Goal: Transaction & Acquisition: Purchase product/service

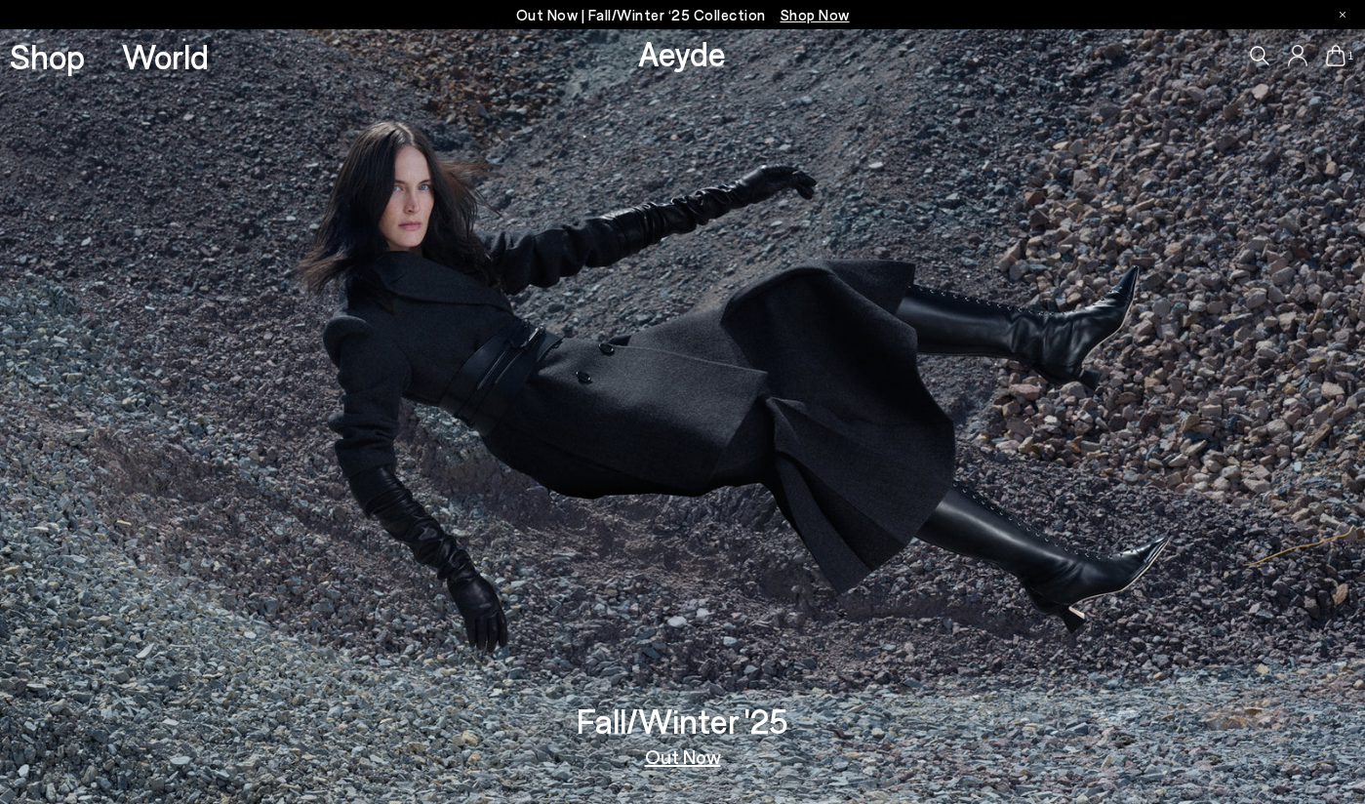
click at [1337, 62] on icon at bounding box center [1335, 55] width 20 height 21
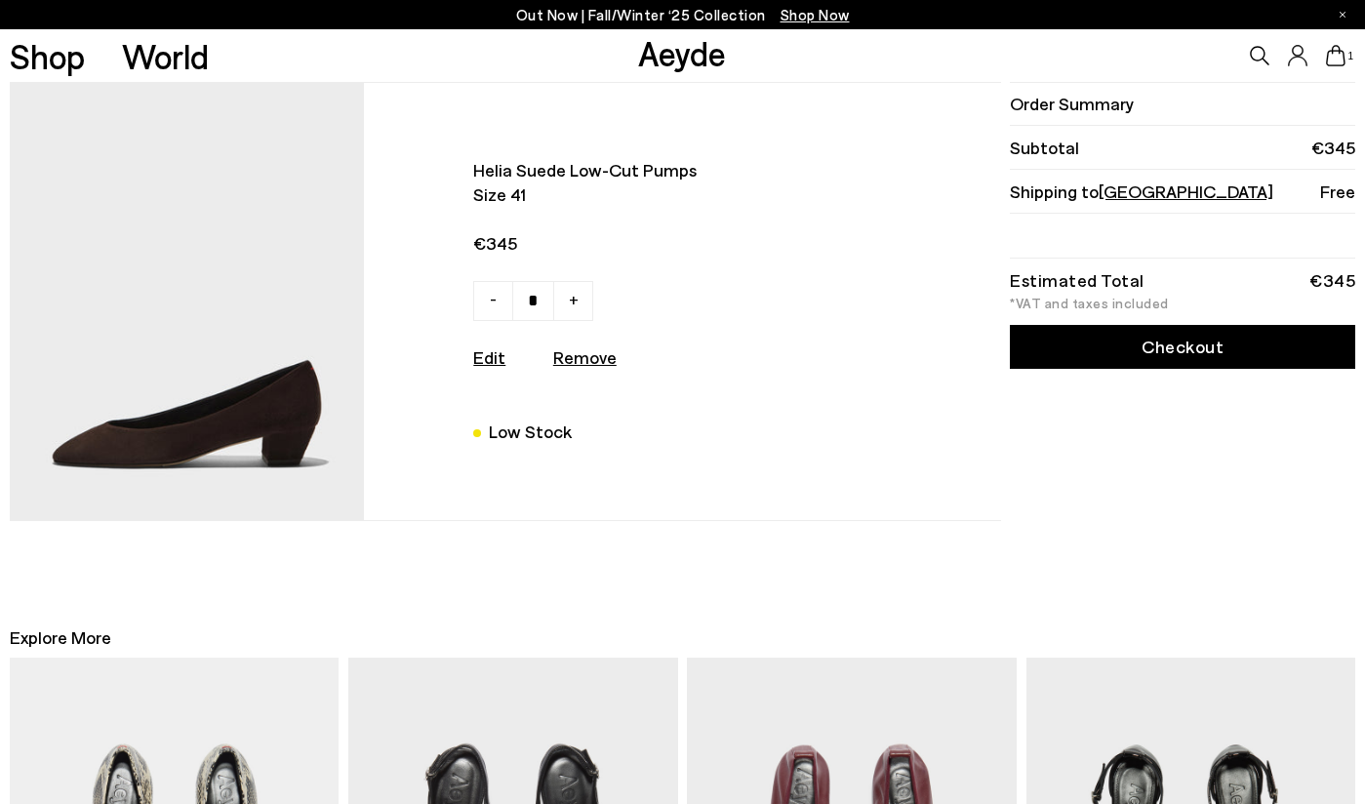
click at [298, 414] on img at bounding box center [187, 301] width 355 height 437
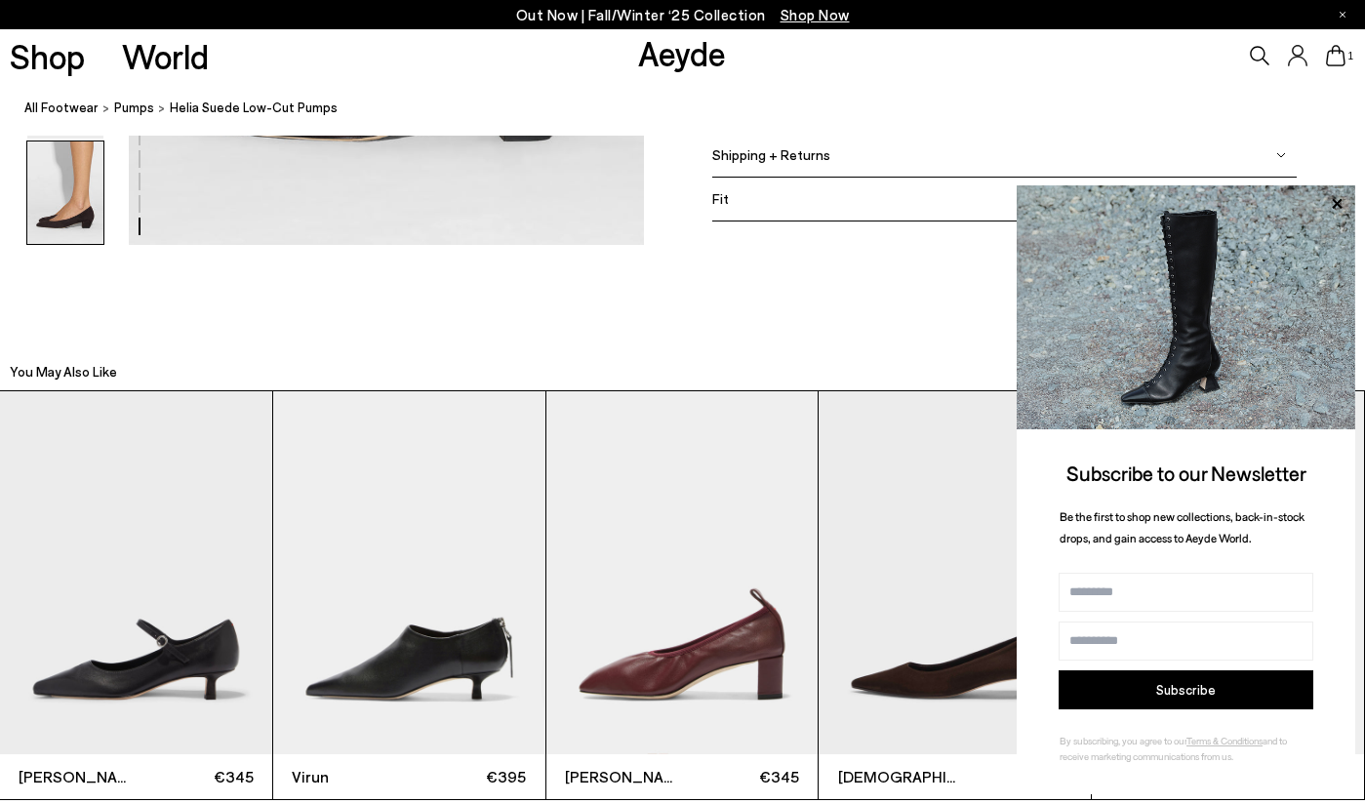
scroll to position [4011, 0]
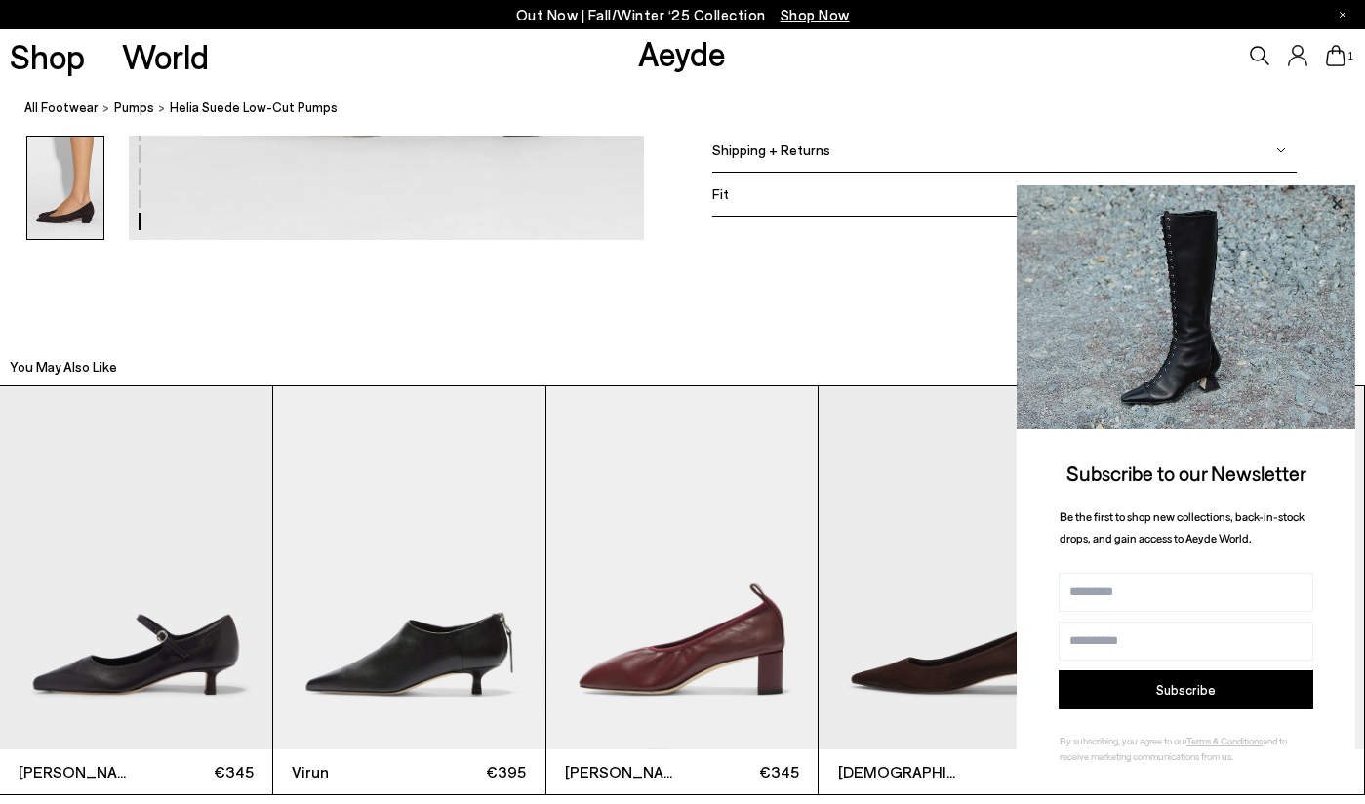
click at [1336, 202] on icon at bounding box center [1336, 203] width 10 height 10
click at [1336, 204] on icon at bounding box center [1336, 203] width 10 height 10
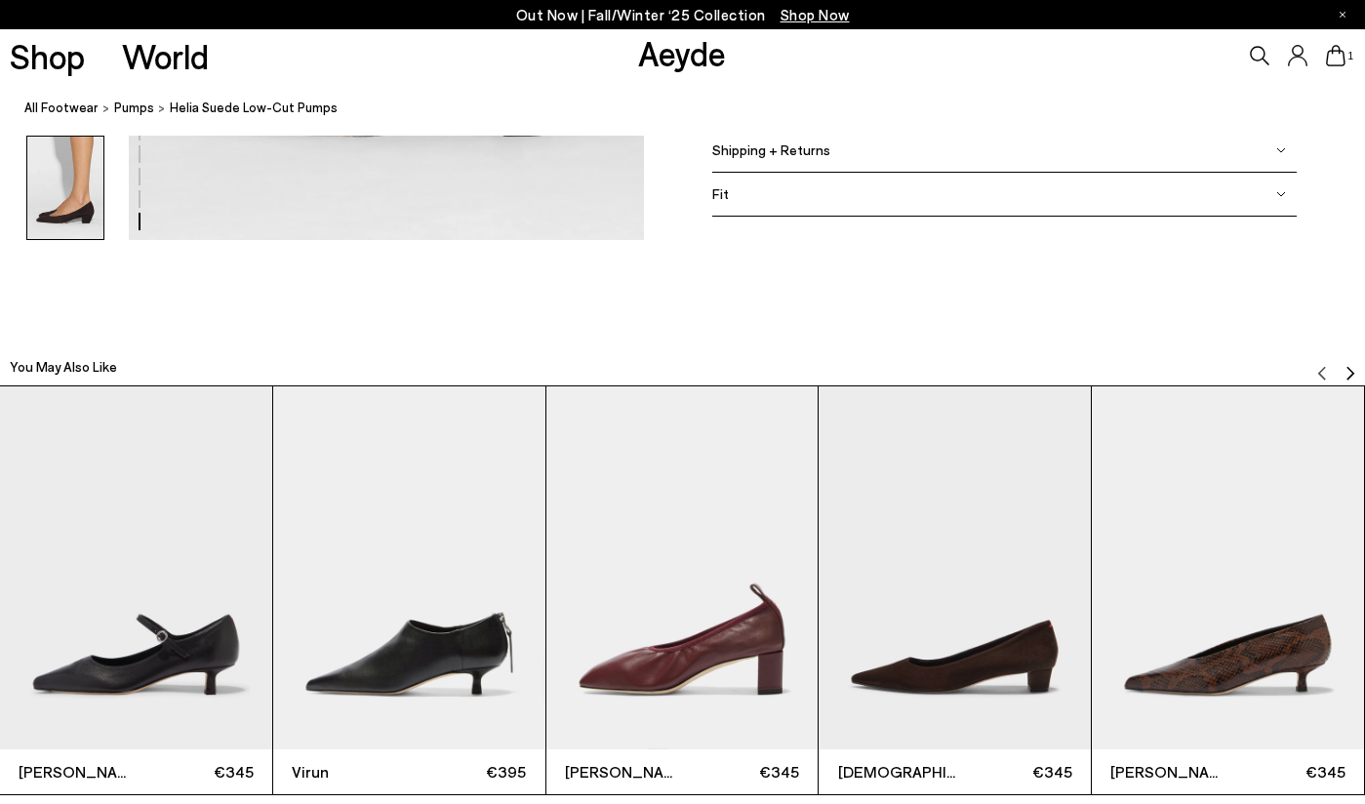
click at [978, 649] on img "4 / 12" at bounding box center [954, 567] width 272 height 363
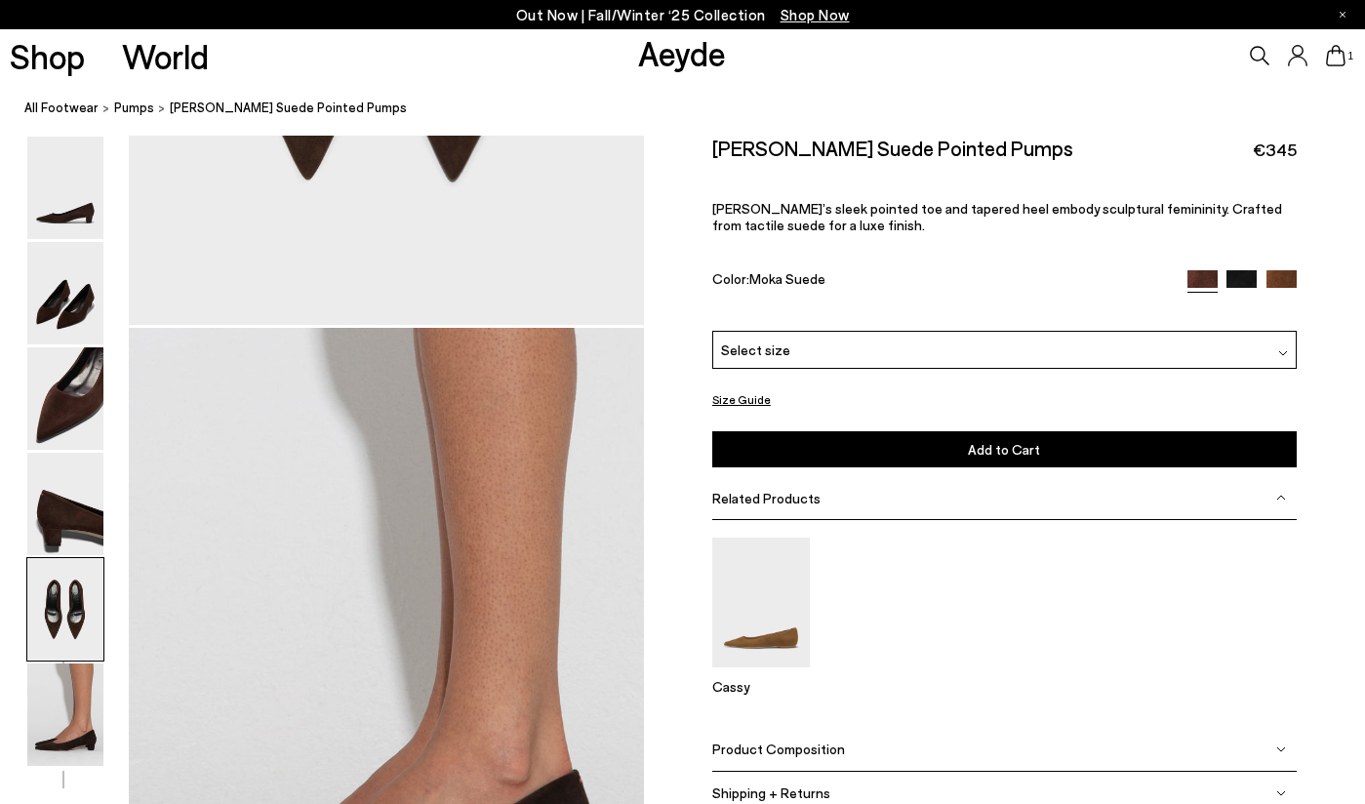
scroll to position [3221, 0]
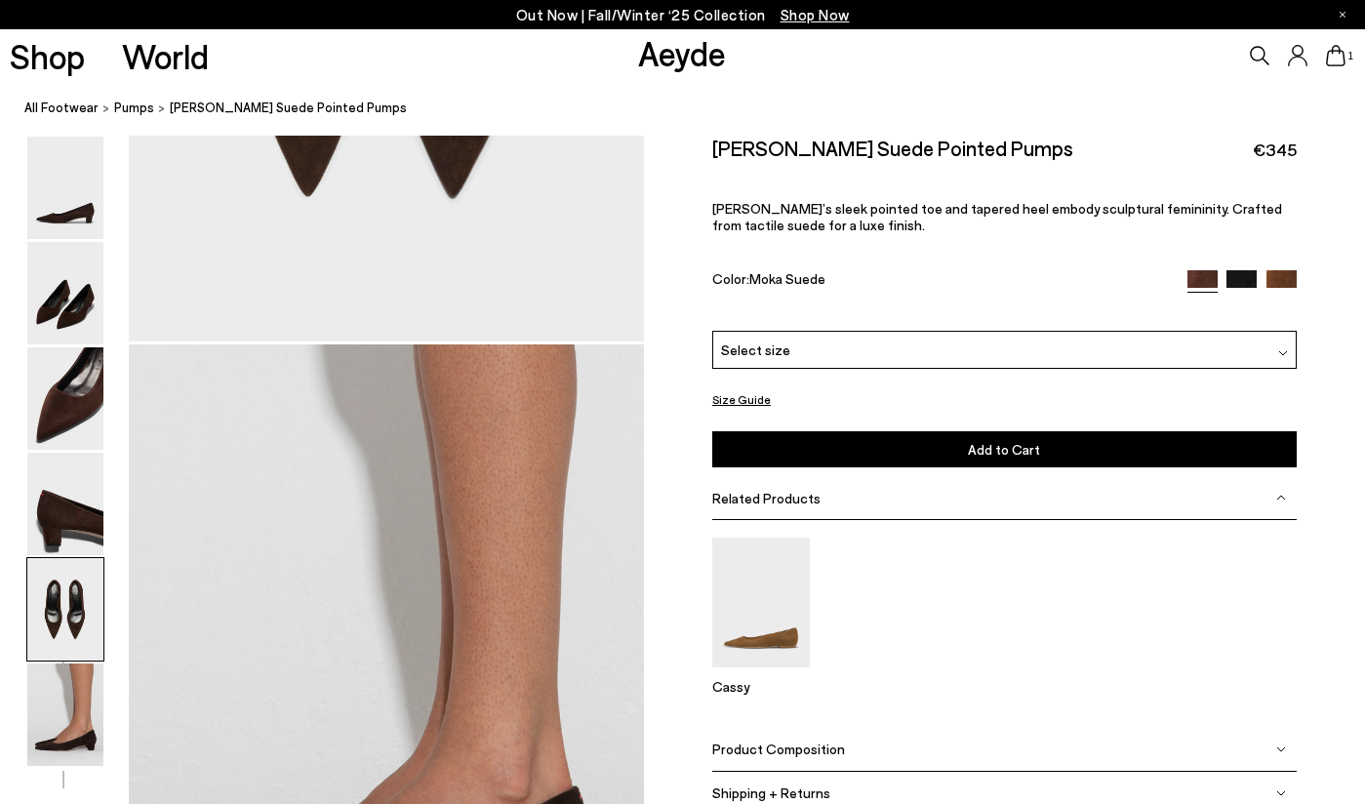
click at [1127, 349] on div "Select size" at bounding box center [1004, 350] width 584 height 38
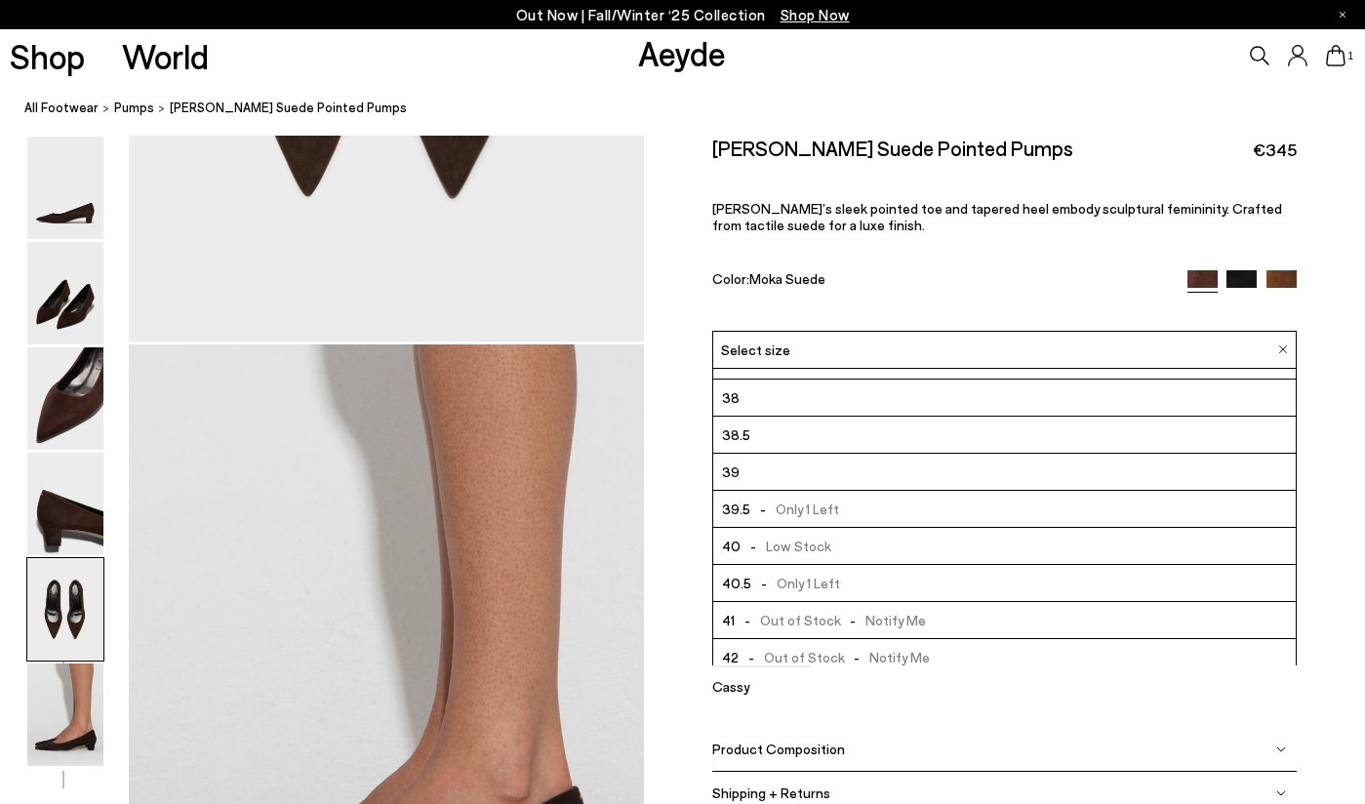
scroll to position [111, 0]
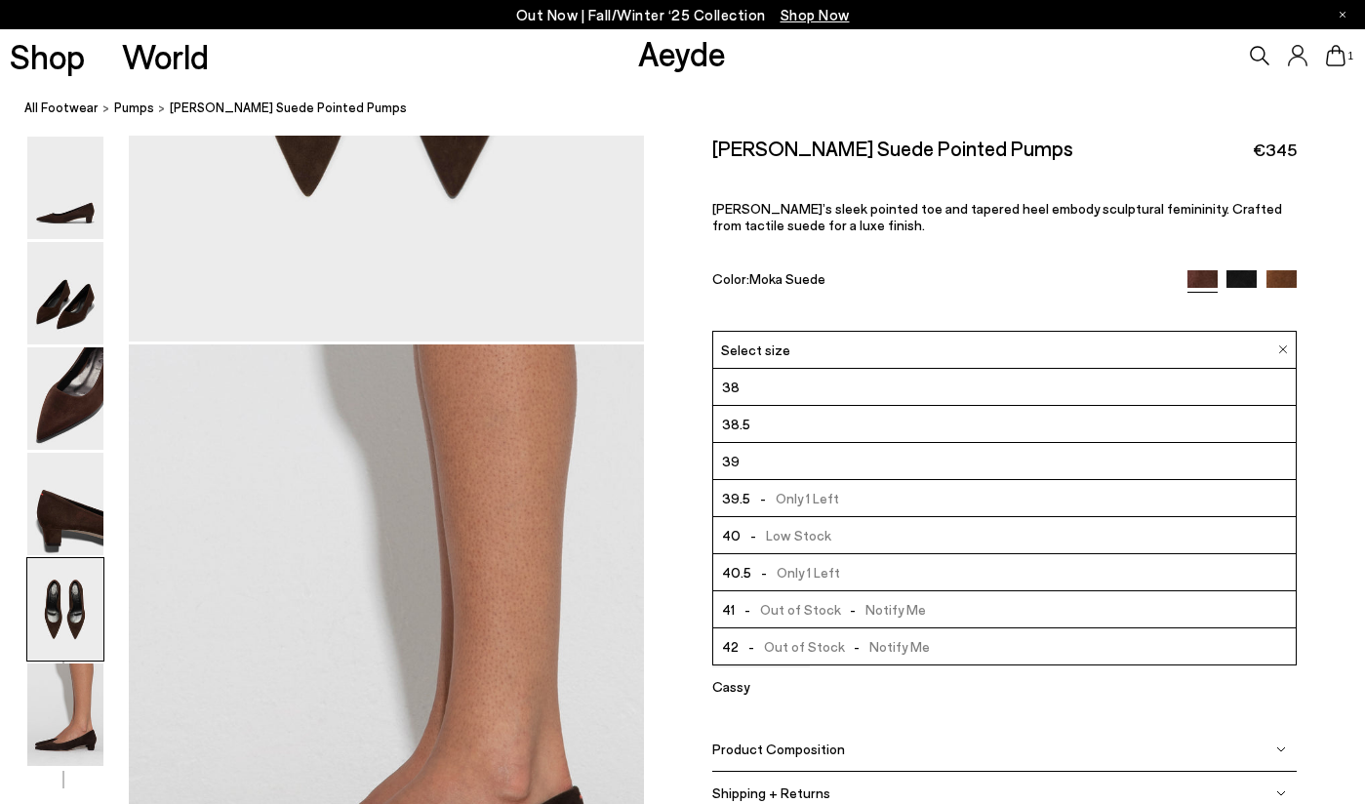
click at [922, 574] on li "40.5 - Only 1 Left" at bounding box center [1004, 572] width 582 height 37
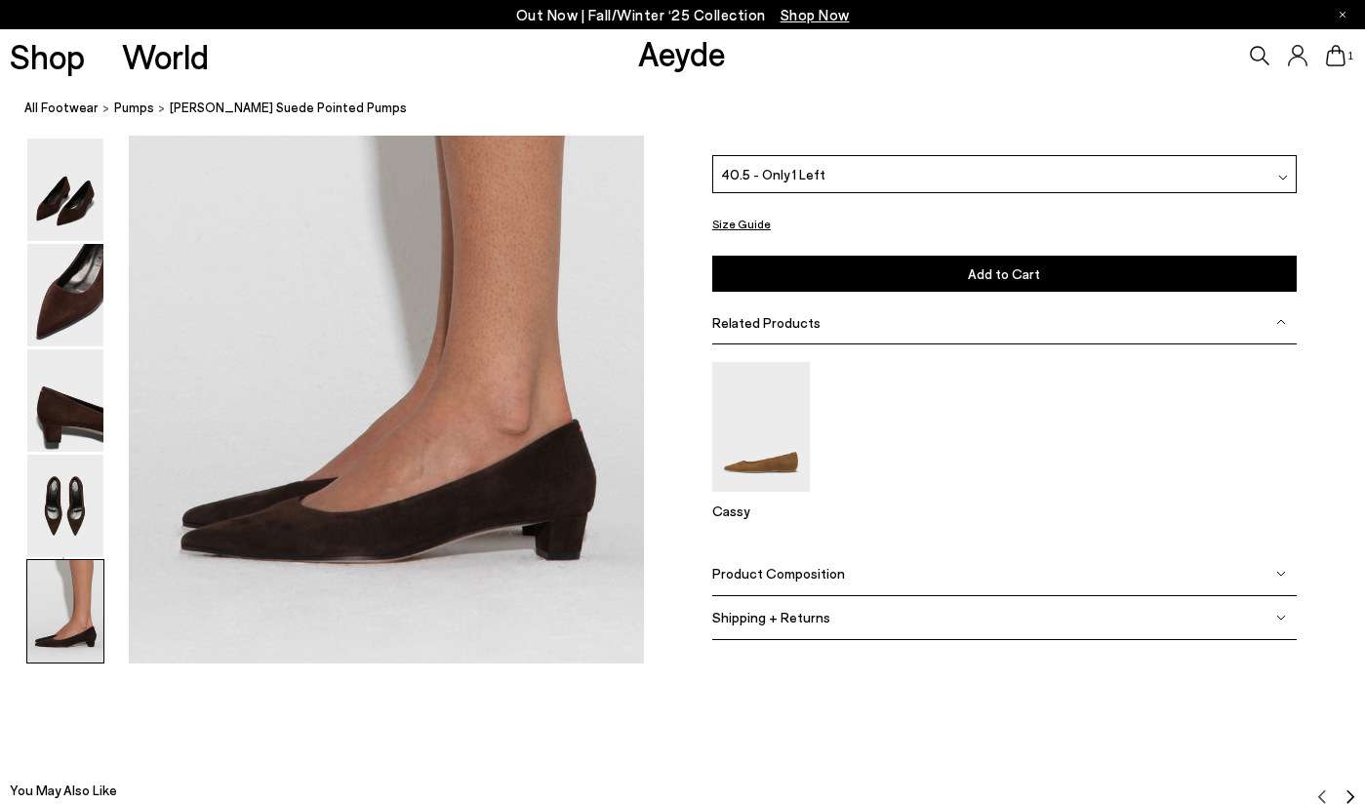
scroll to position [3589, 0]
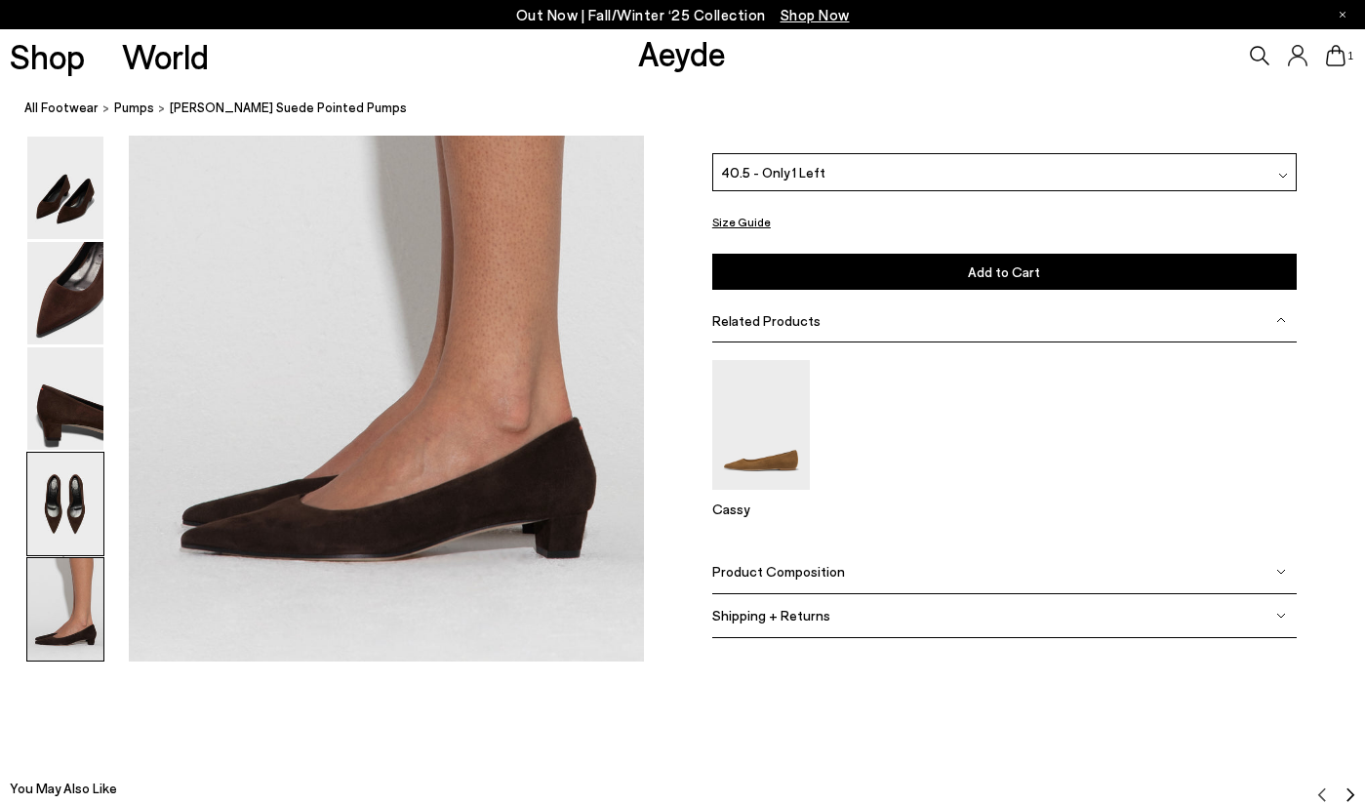
click at [68, 503] on img at bounding box center [65, 505] width 76 height 102
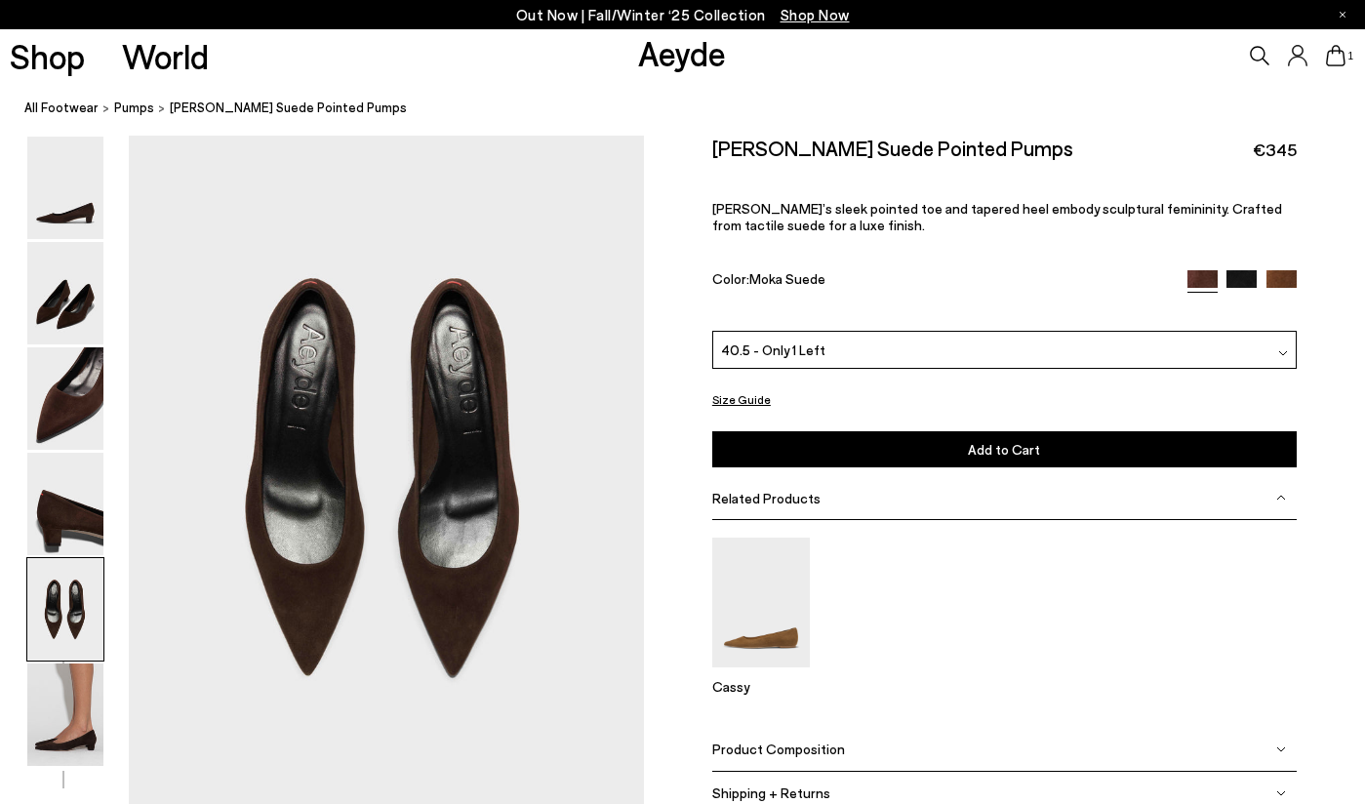
scroll to position [2741, 0]
click at [65, 399] on img at bounding box center [65, 398] width 76 height 102
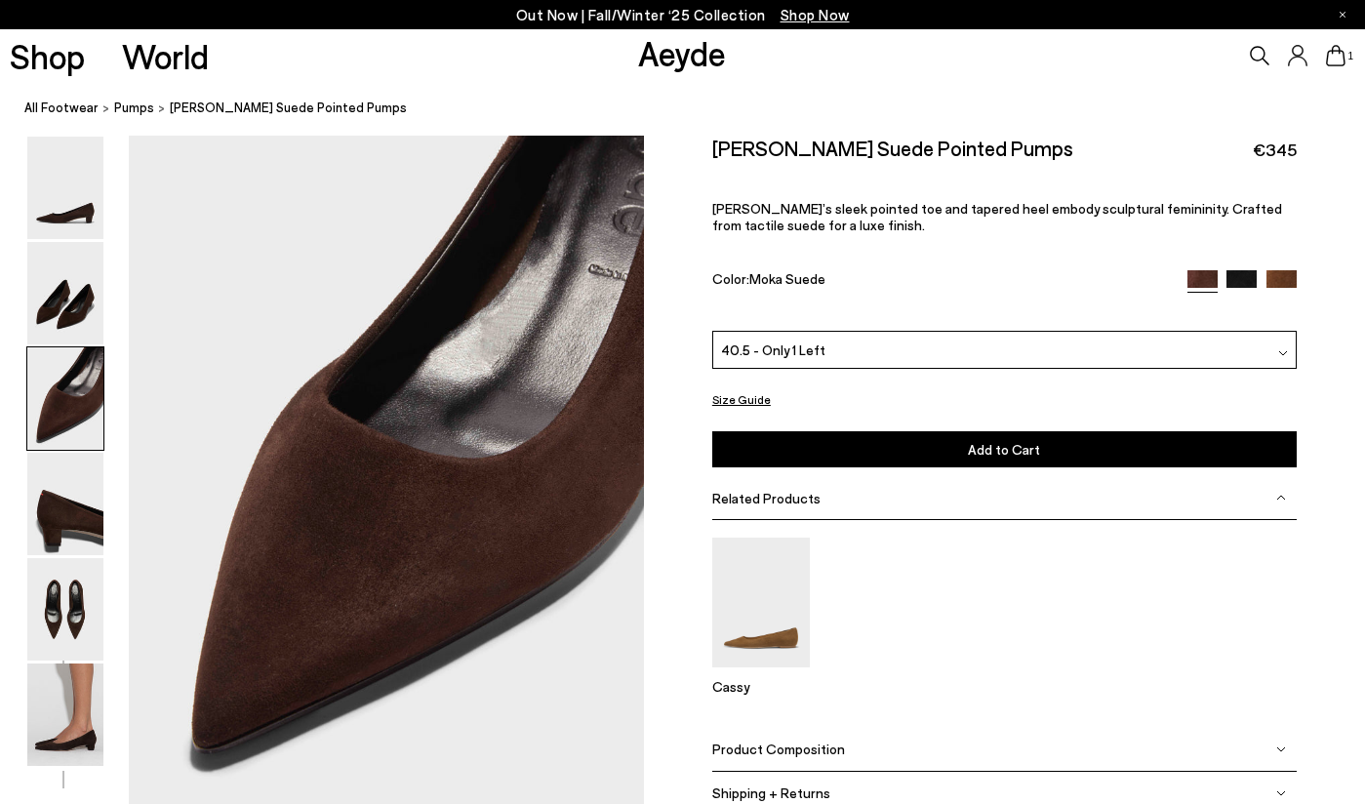
scroll to position [1363, 0]
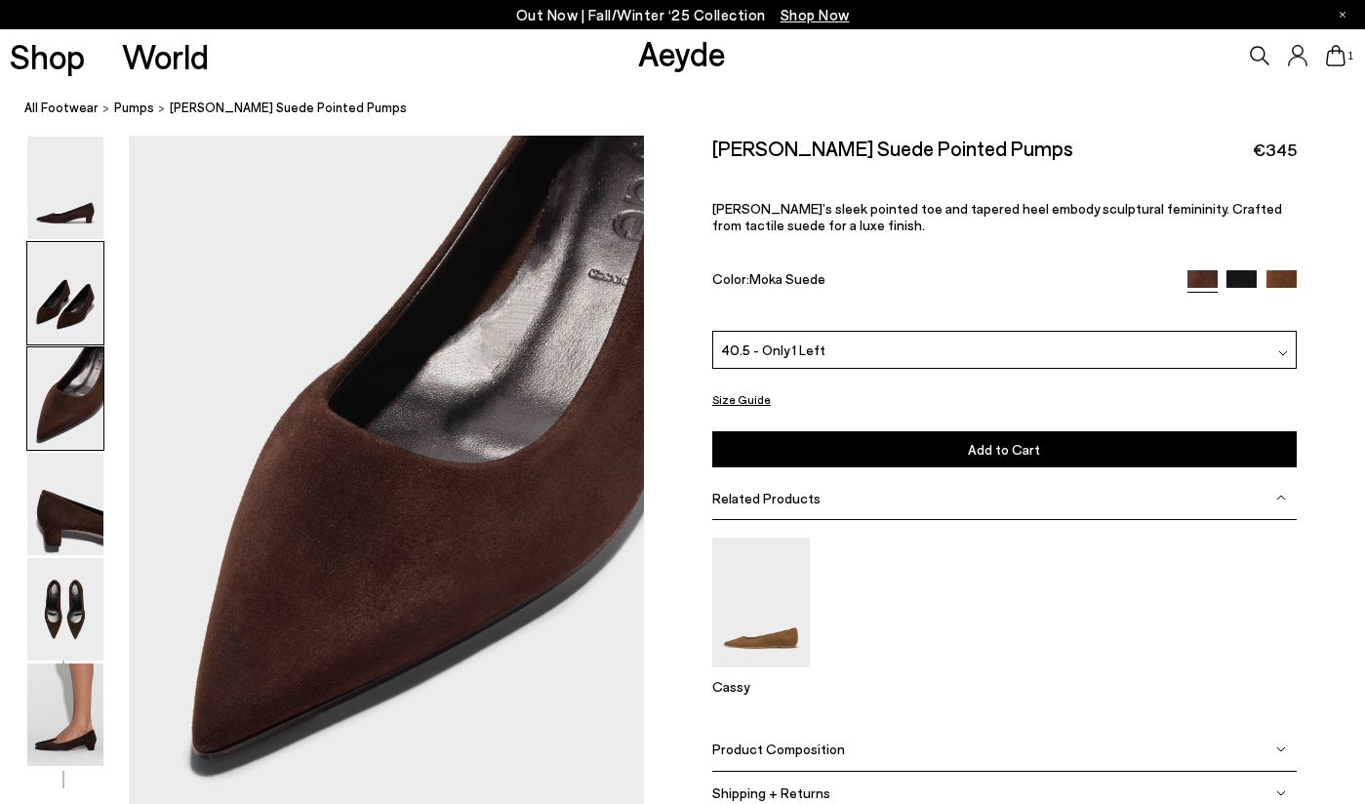
click at [60, 317] on img at bounding box center [65, 293] width 76 height 102
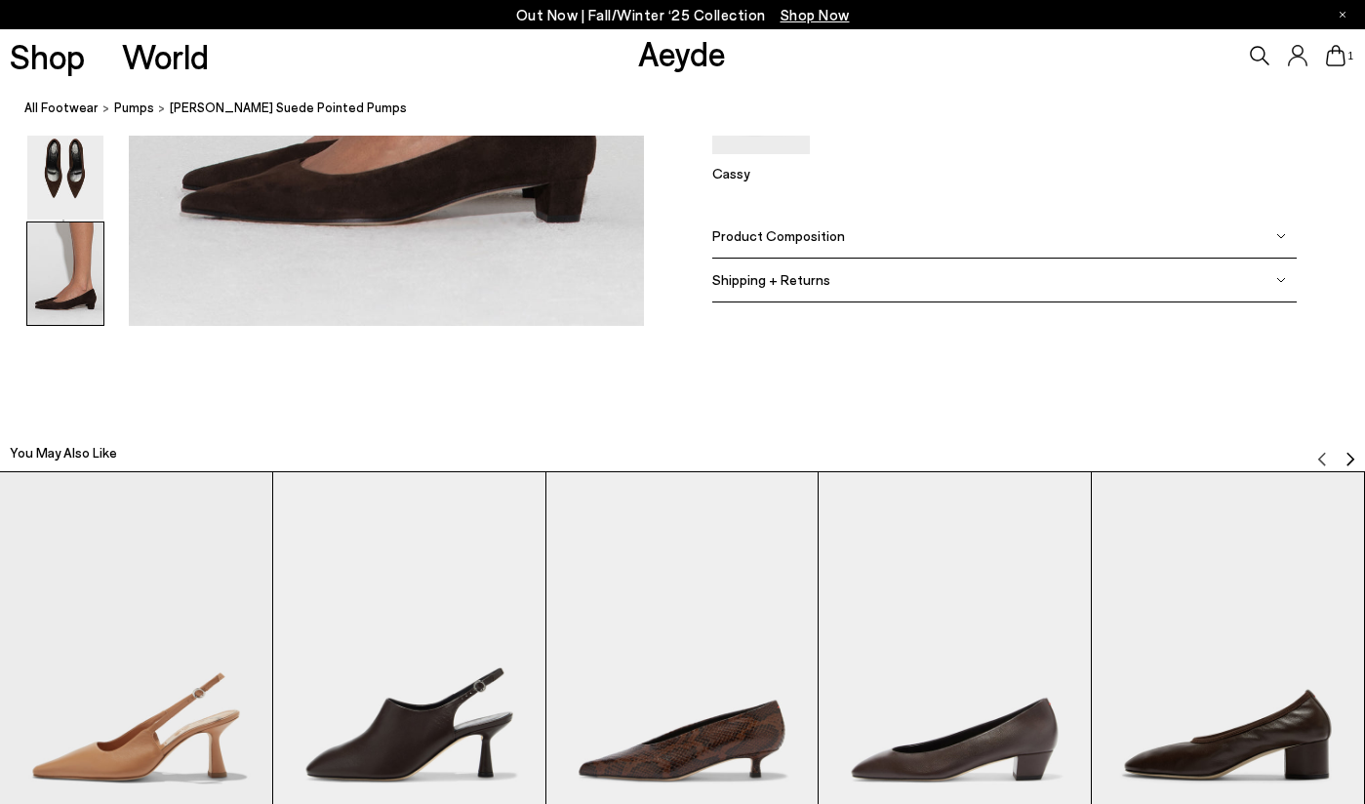
scroll to position [3928, 0]
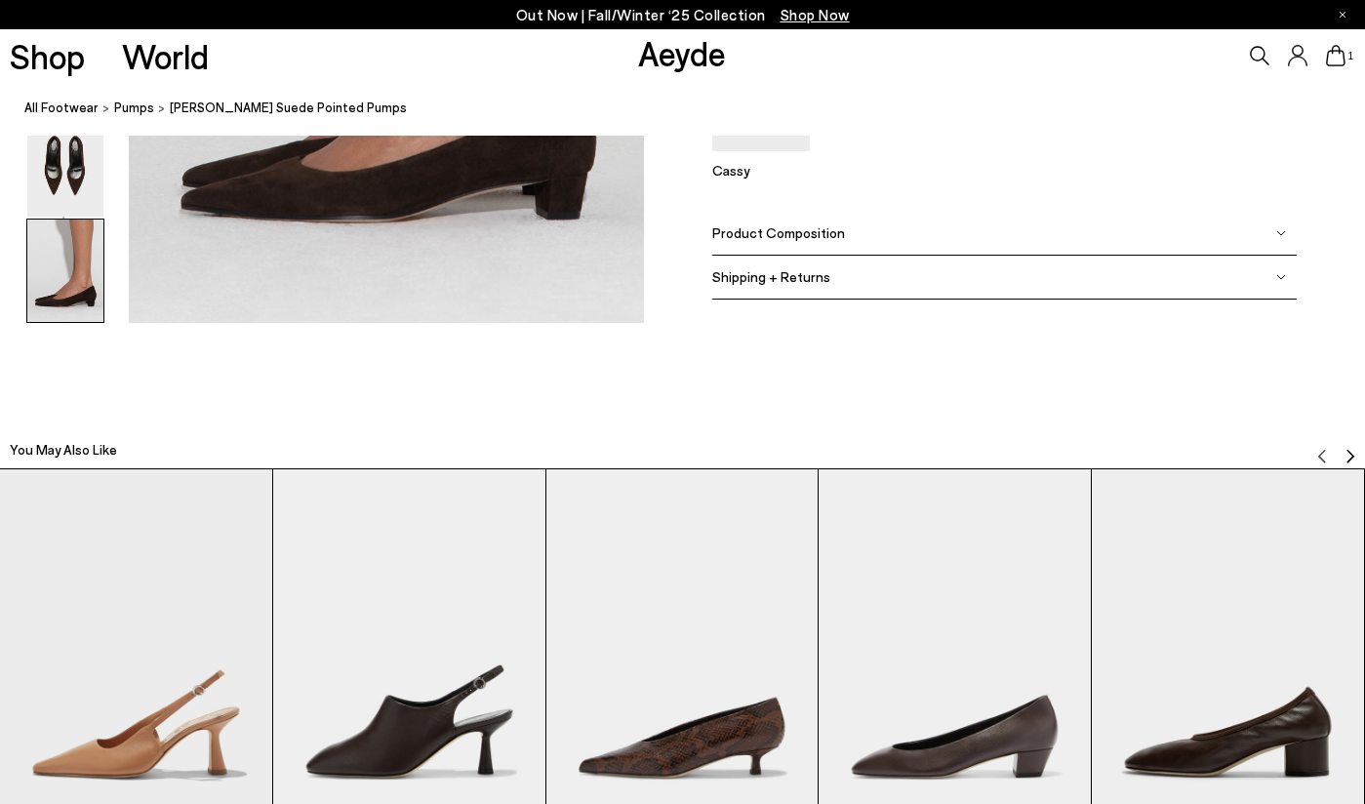
click at [978, 746] on img "4 / 12" at bounding box center [954, 650] width 272 height 363
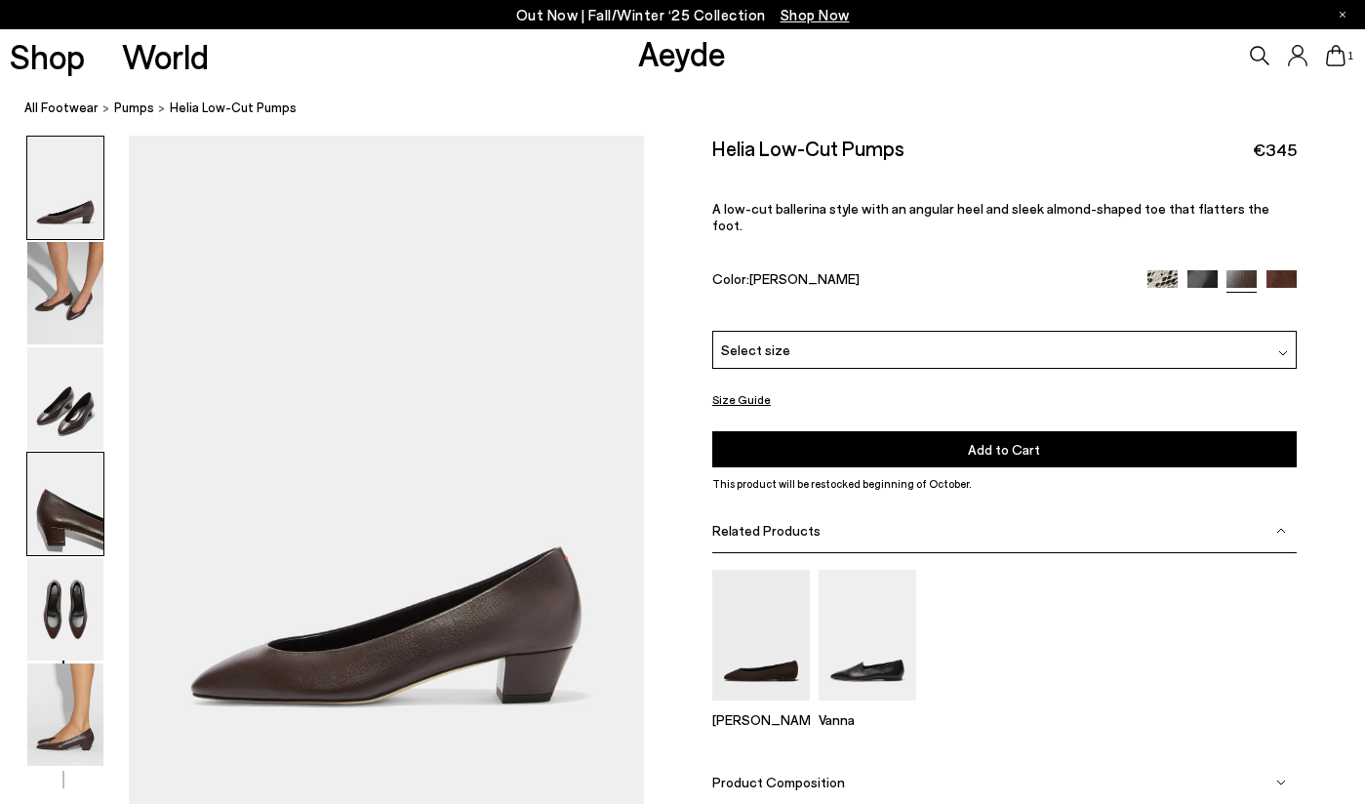
click at [77, 549] on img at bounding box center [65, 504] width 76 height 102
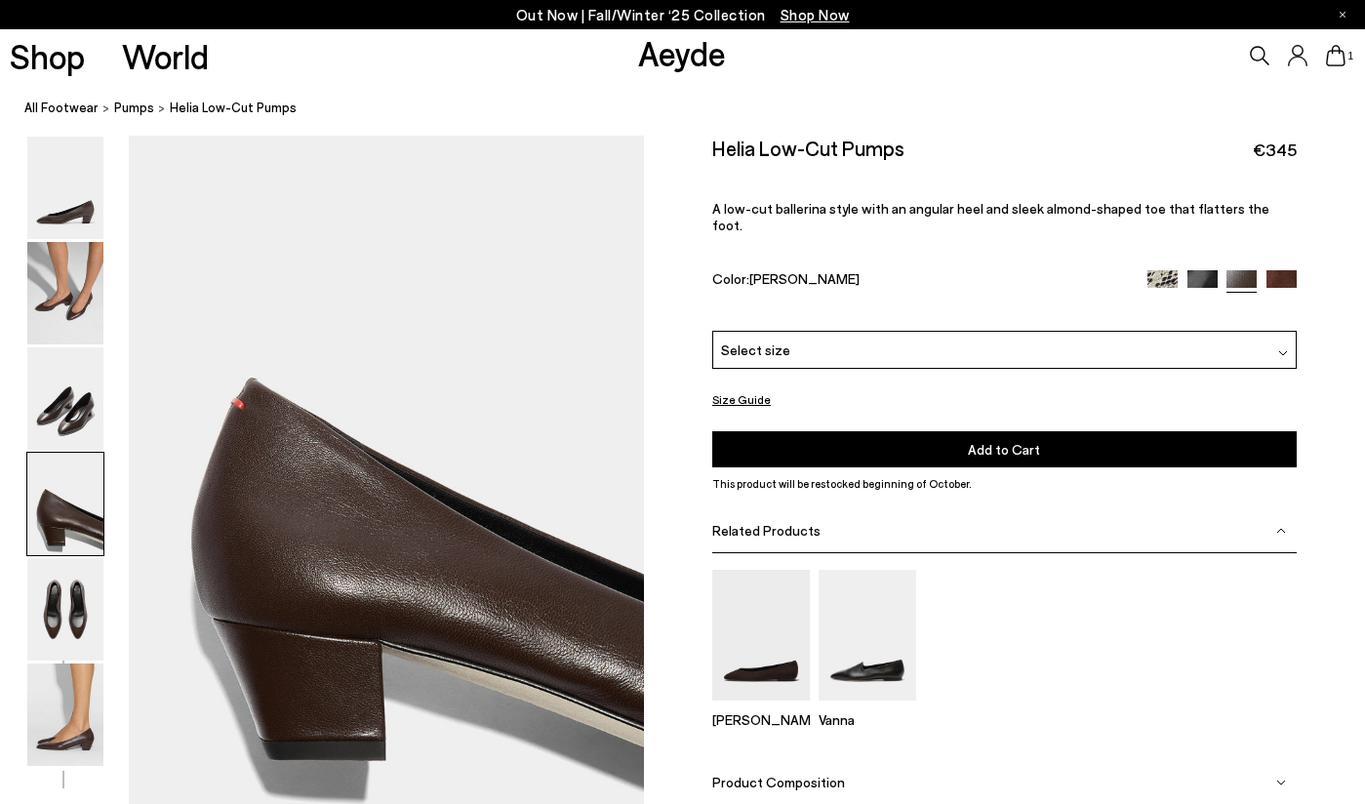
scroll to position [2052, 0]
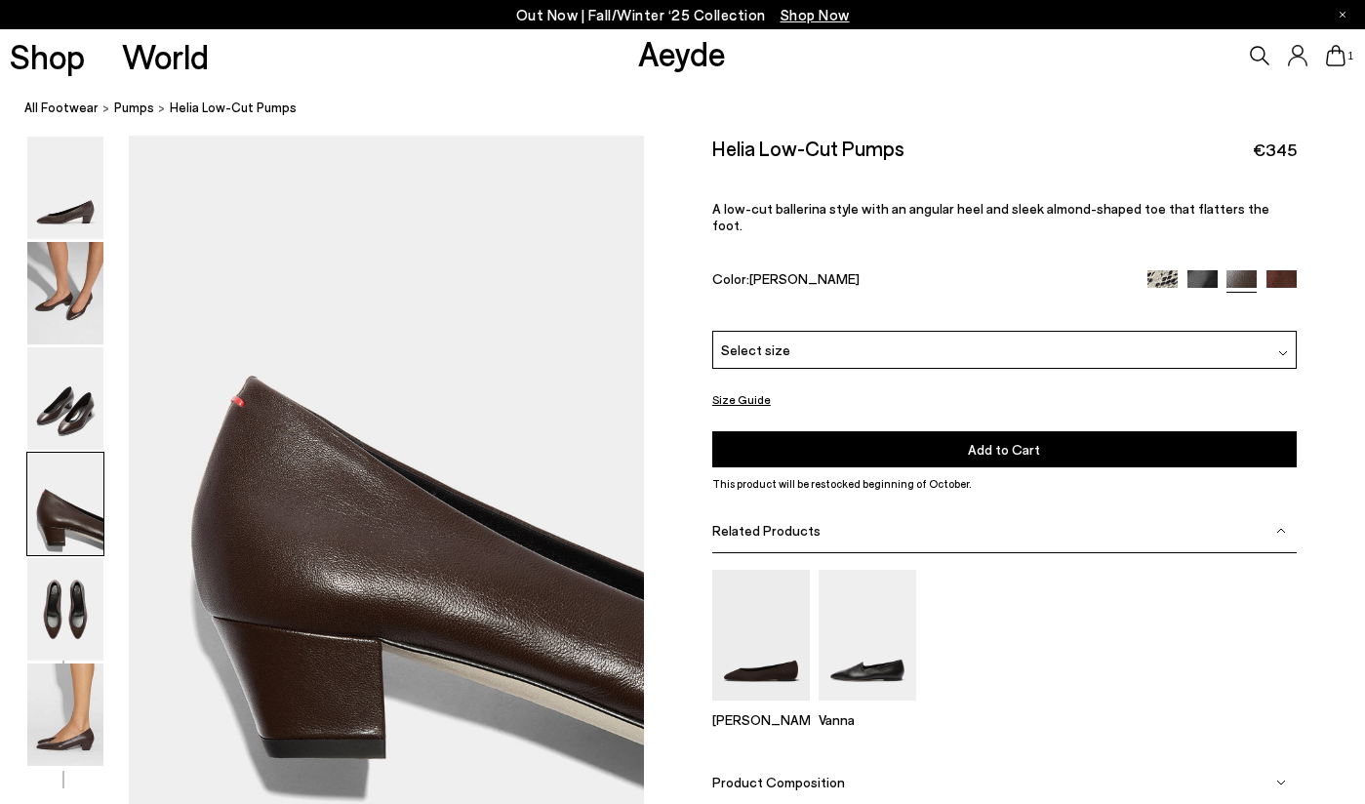
click at [1110, 338] on div "Select size" at bounding box center [1004, 350] width 584 height 38
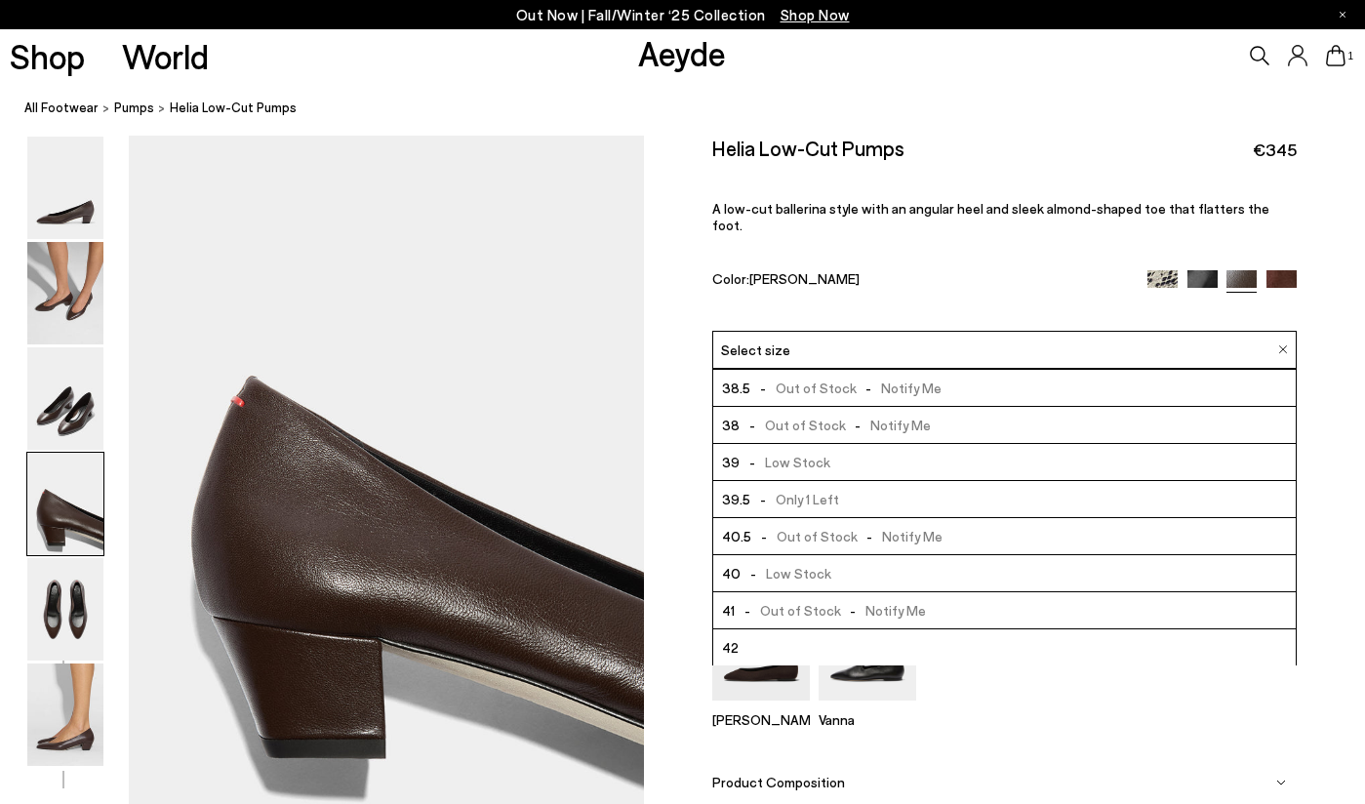
scroll to position [111, 0]
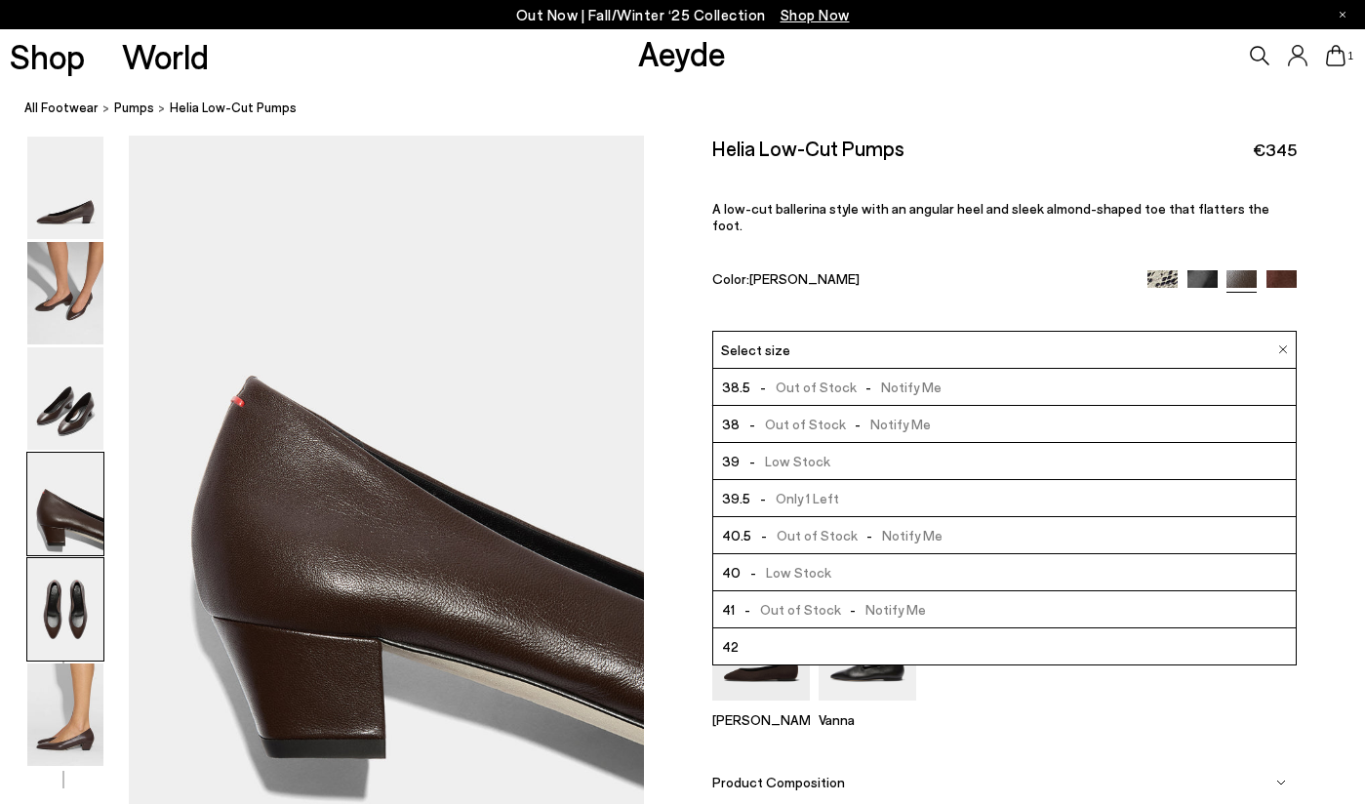
click at [69, 614] on img at bounding box center [65, 609] width 76 height 102
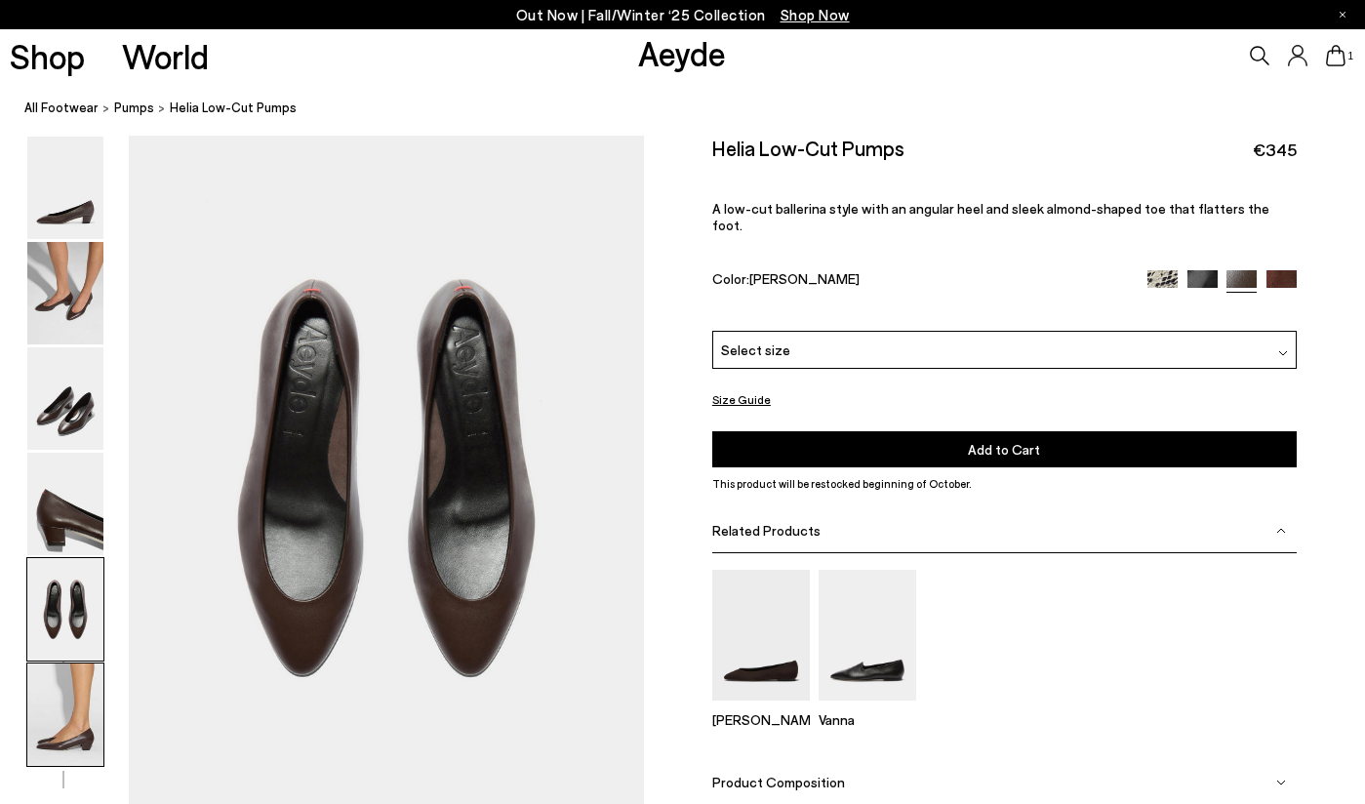
click at [53, 725] on img at bounding box center [65, 714] width 76 height 102
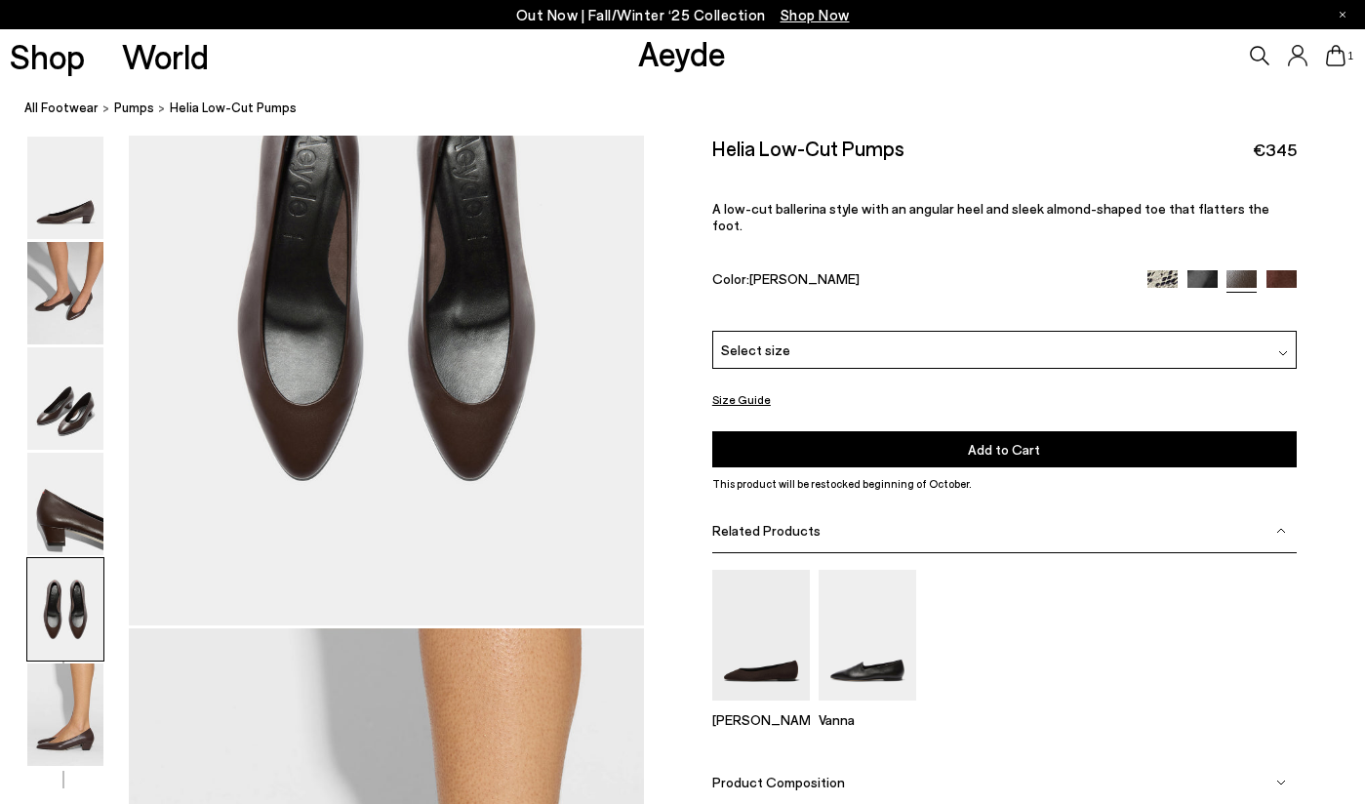
scroll to position [2910, 0]
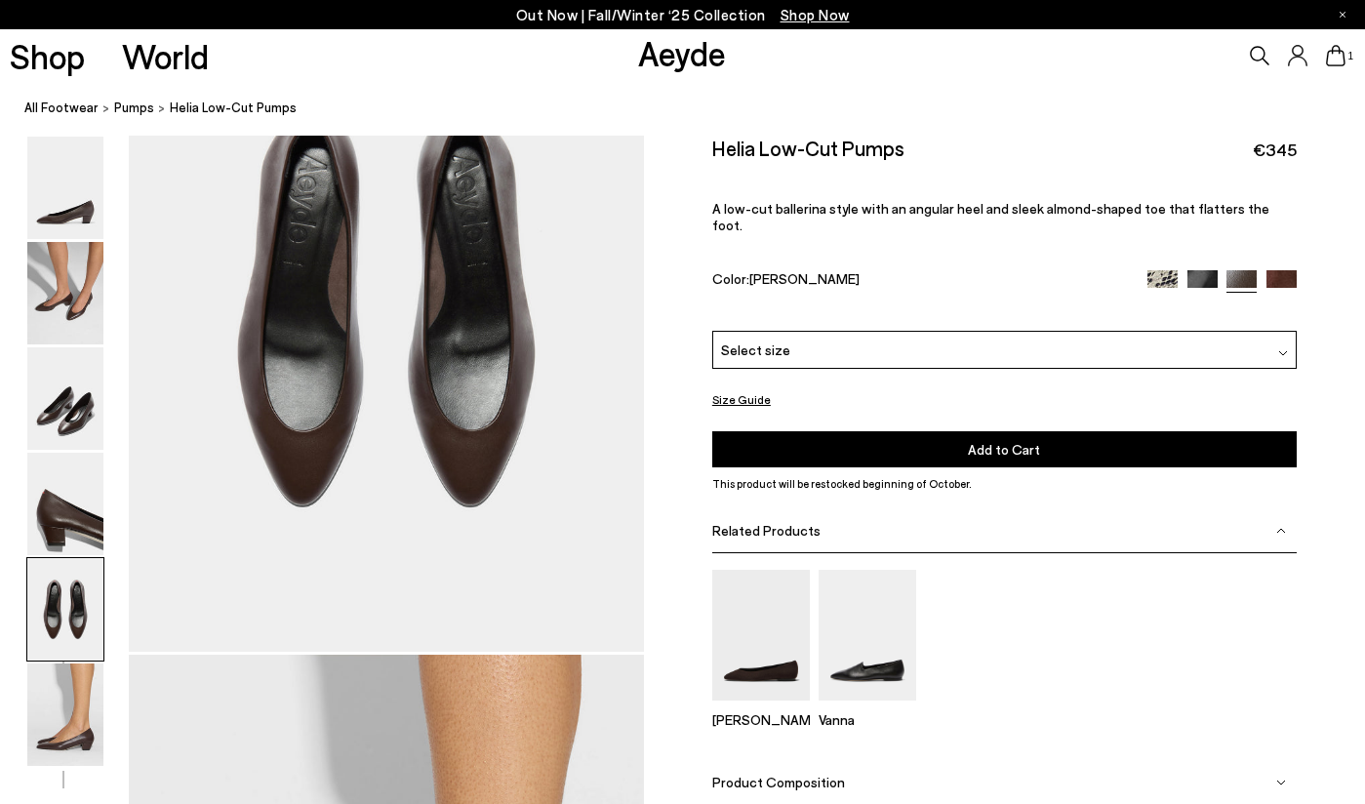
click at [1335, 57] on icon at bounding box center [1335, 55] width 20 height 21
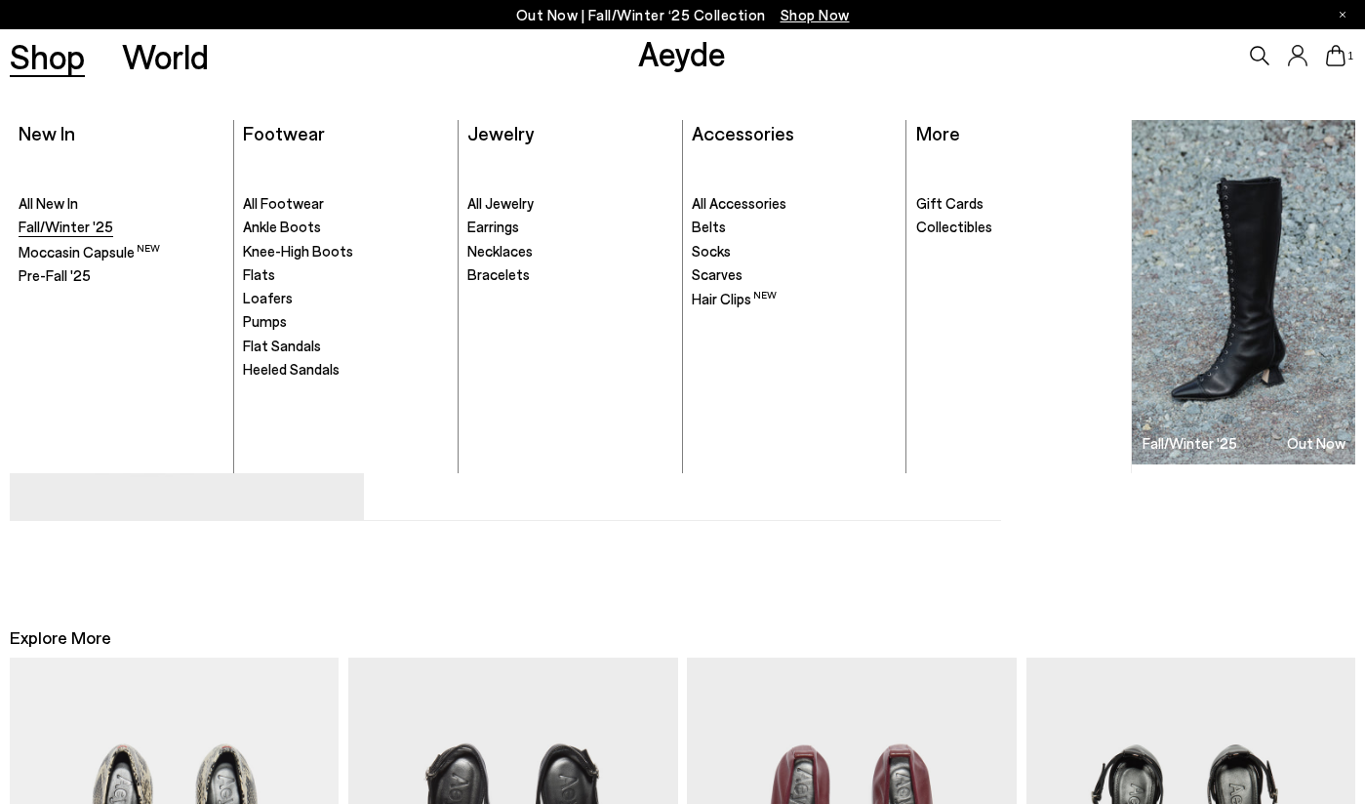
click at [64, 226] on span "Fall/Winter '25" at bounding box center [66, 227] width 95 height 18
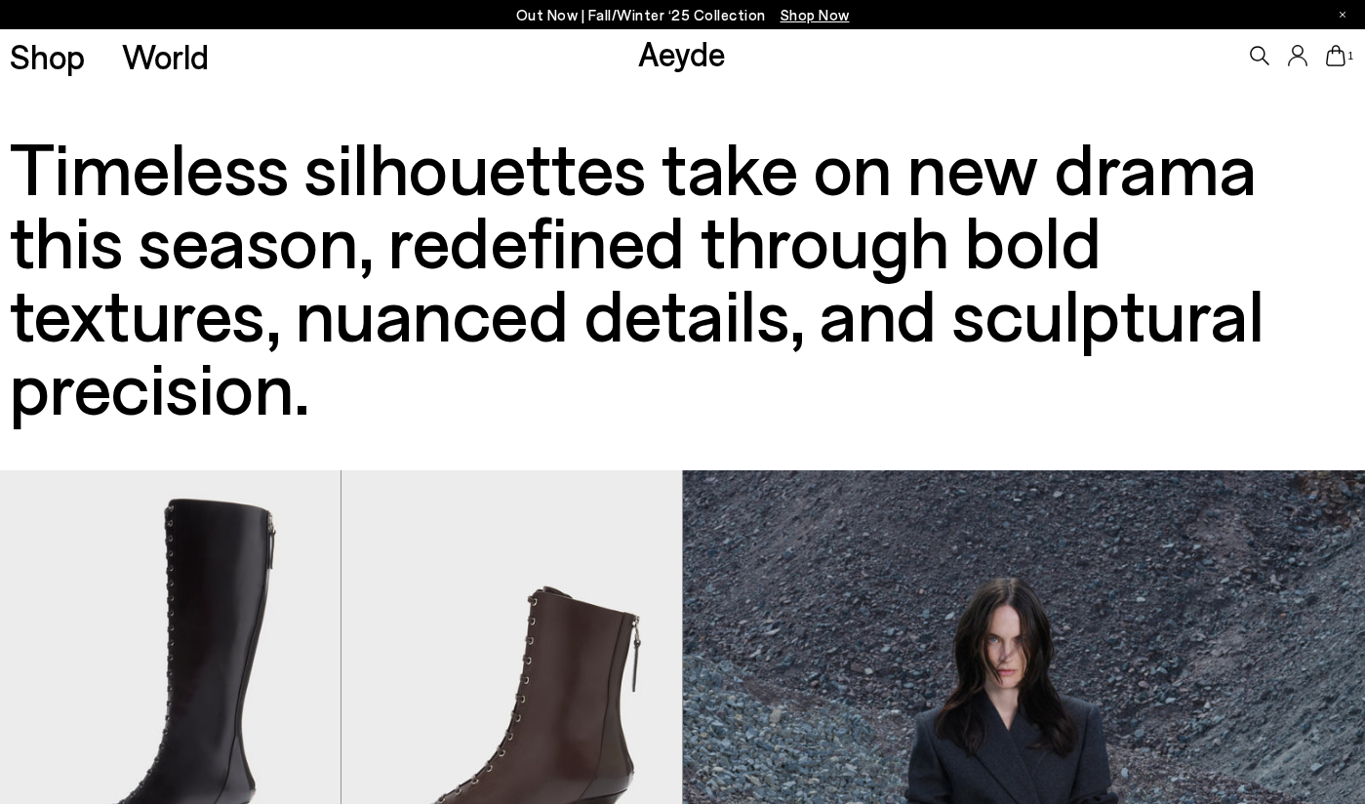
click at [1337, 54] on icon at bounding box center [1335, 55] width 20 height 21
